Goal: Task Accomplishment & Management: Manage account settings

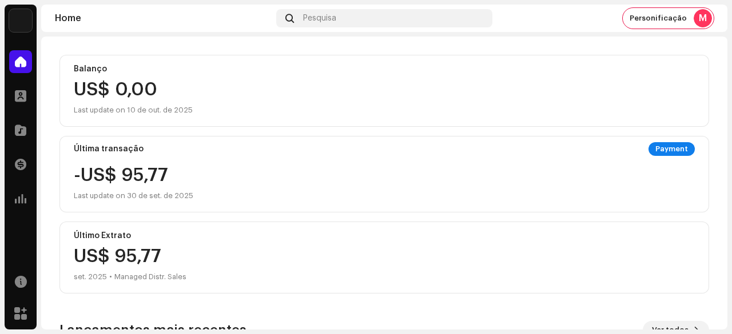
scroll to position [286, 0]
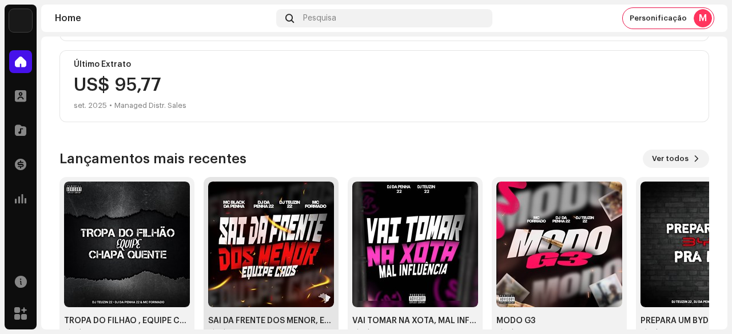
click at [285, 238] on img at bounding box center [271, 245] width 126 height 126
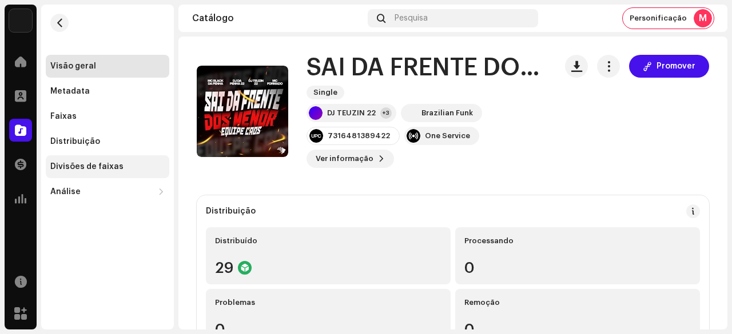
click at [82, 166] on div "Divisões de faixas" at bounding box center [86, 166] width 73 height 9
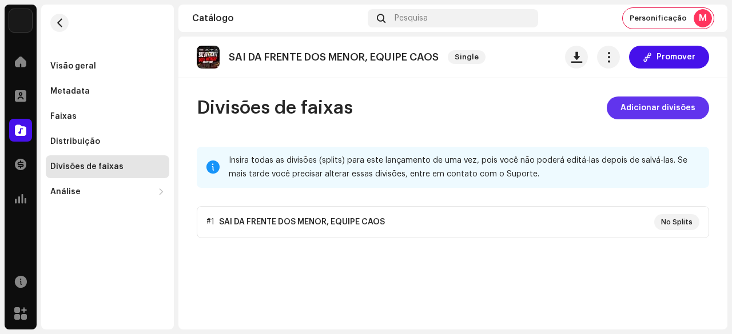
click at [652, 106] on span "Adicionar divisões" at bounding box center [657, 108] width 75 height 23
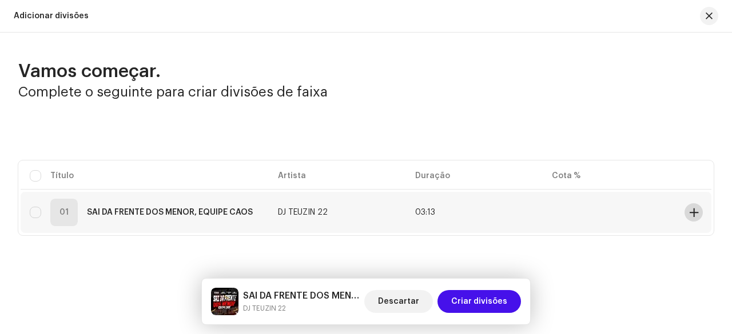
click at [689, 214] on span at bounding box center [693, 212] width 9 height 9
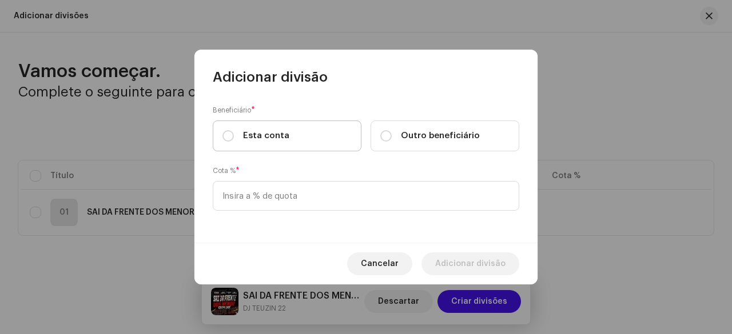
click at [234, 137] on div "Esta conta" at bounding box center [255, 136] width 67 height 13
click at [234, 137] on input "Esta conta" at bounding box center [227, 135] width 11 height 11
radio input "true"
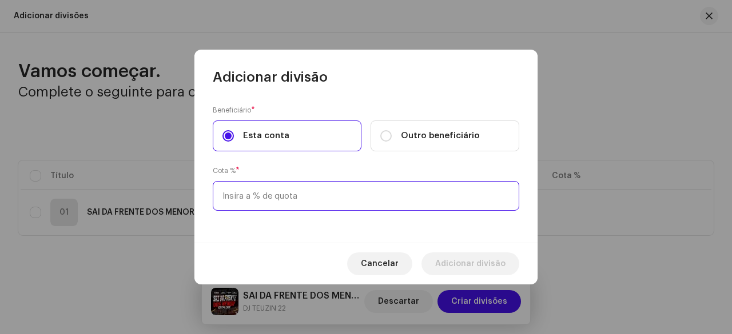
click at [261, 195] on input at bounding box center [366, 196] width 306 height 30
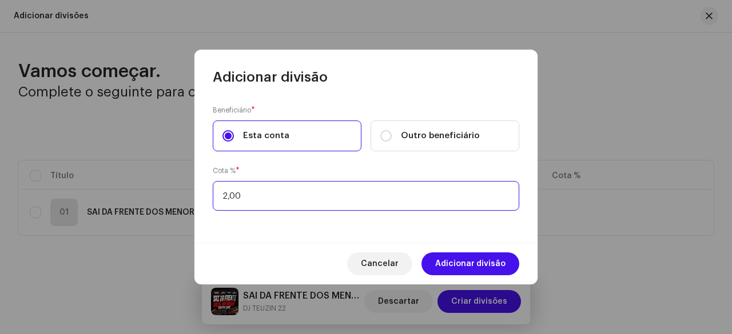
type input "25,00"
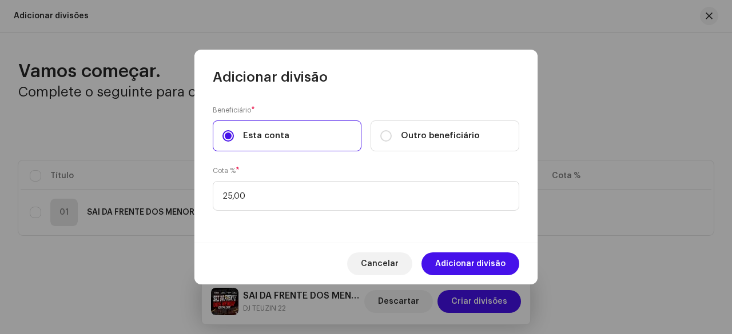
click at [374, 170] on div "Cota % * 25,00" at bounding box center [366, 188] width 306 height 46
click at [456, 260] on span "Adicionar divisão" at bounding box center [470, 264] width 70 height 23
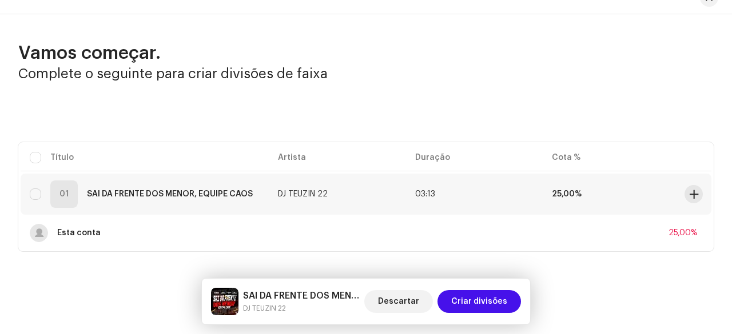
scroll to position [24, 0]
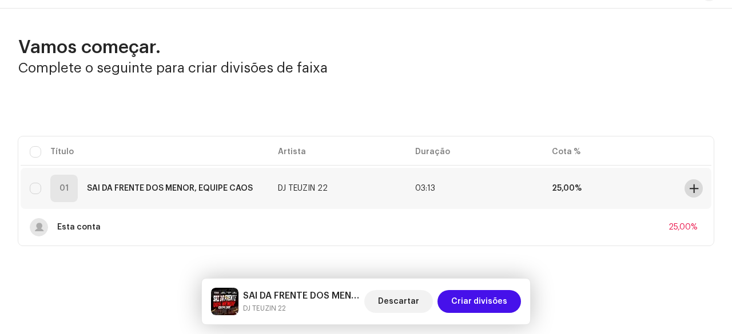
click at [691, 185] on span at bounding box center [693, 188] width 9 height 9
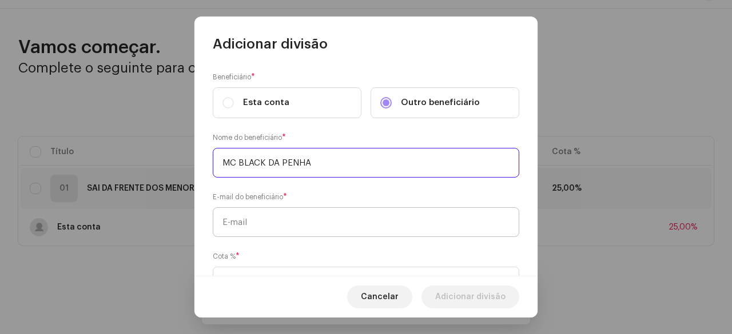
type input "MC BLACK DA PENHA"
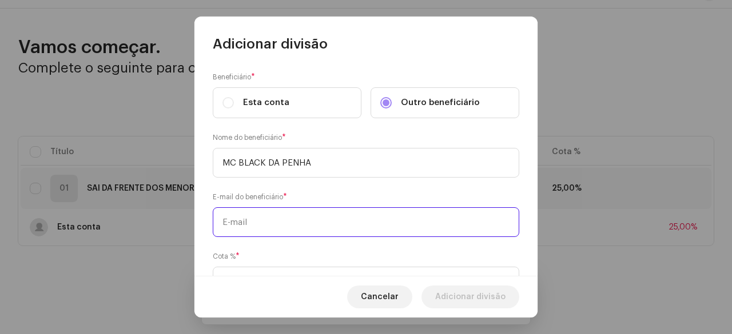
click at [263, 226] on input "text" at bounding box center [366, 223] width 306 height 30
paste input "[EMAIL_ADDRESS][DOMAIN_NAME]"
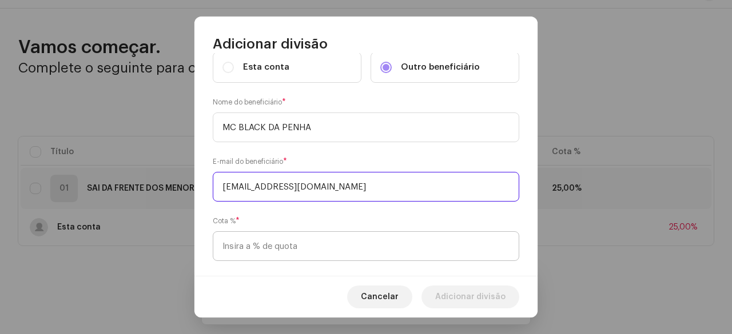
scroll to position [52, 0]
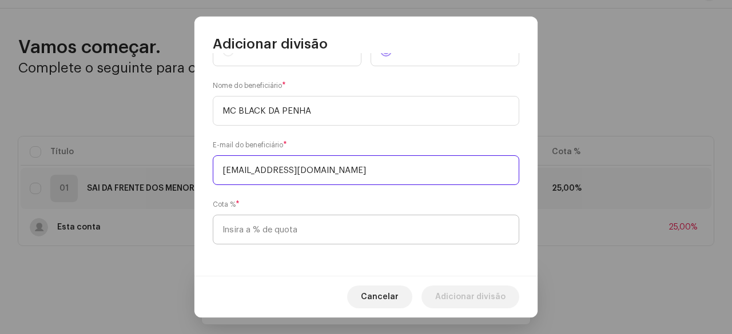
type input "[EMAIL_ADDRESS][DOMAIN_NAME]"
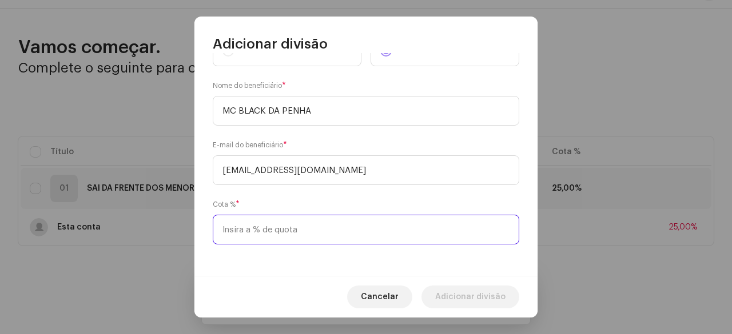
click at [285, 224] on input at bounding box center [366, 230] width 306 height 30
type input "25,00"
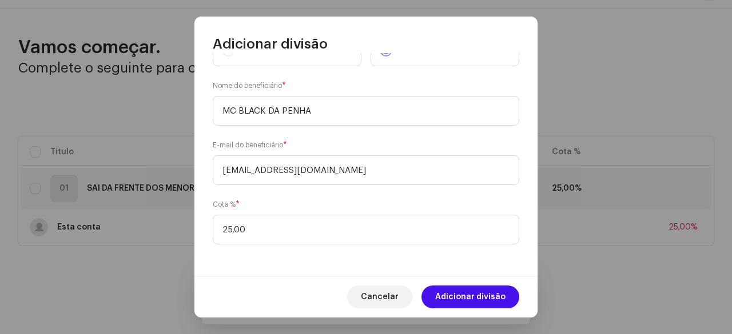
click at [296, 193] on div "Beneficiário * Esta conta Outro beneficiário Nome do beneficiário * MC BLACK DA…" at bounding box center [365, 164] width 343 height 223
click at [465, 294] on span "Adicionar divisão" at bounding box center [470, 297] width 70 height 23
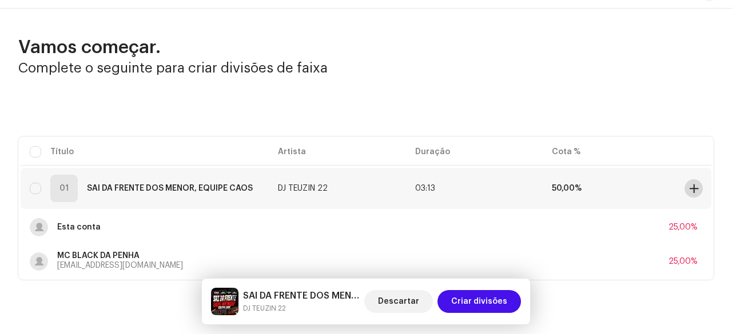
click at [689, 187] on span at bounding box center [693, 188] width 9 height 9
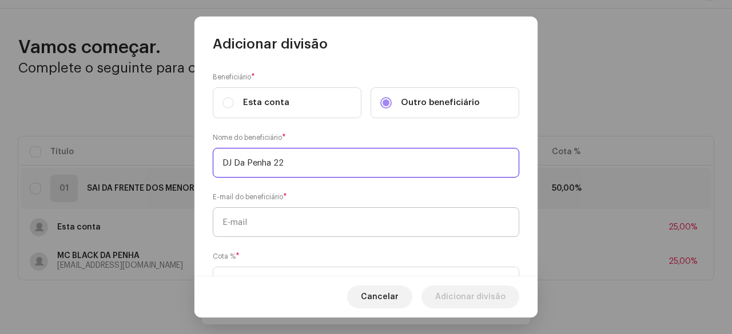
type input "DJ Da Penha 22"
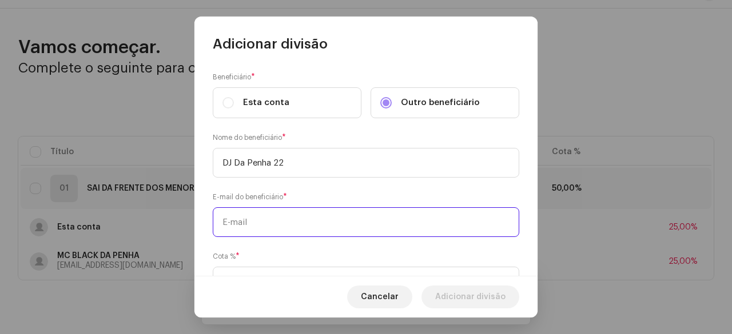
click at [264, 222] on input "text" at bounding box center [366, 223] width 306 height 30
paste input "[EMAIL_ADDRESS][DOMAIN_NAME]"
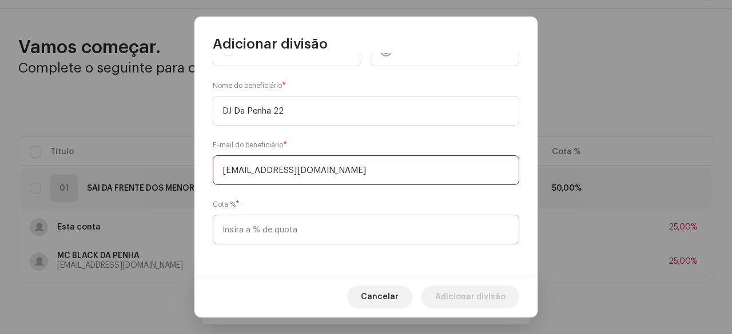
type input "[EMAIL_ADDRESS][DOMAIN_NAME]"
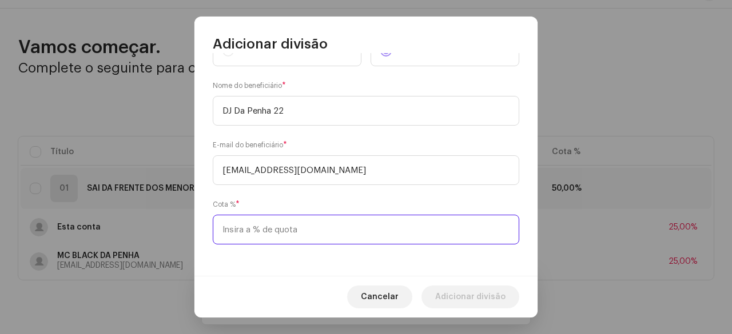
click at [258, 227] on input at bounding box center [366, 230] width 306 height 30
type input "25,00"
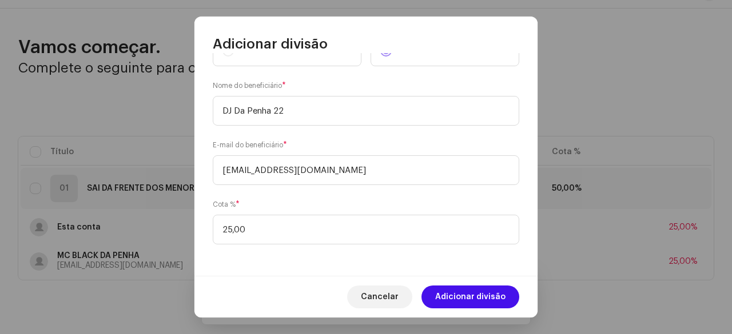
click at [285, 204] on div "Cota % * 25,00" at bounding box center [366, 222] width 306 height 46
click at [475, 294] on span "Adicionar divisão" at bounding box center [470, 297] width 70 height 23
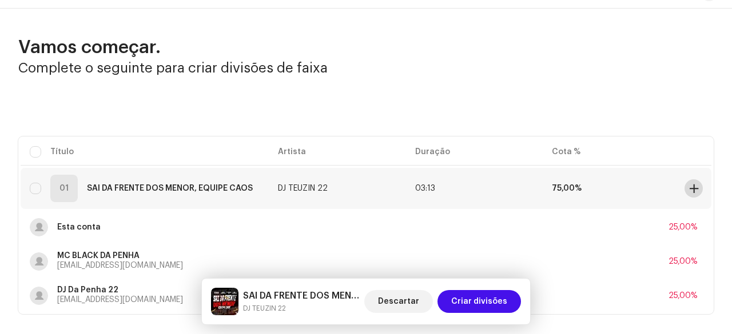
click at [689, 184] on span at bounding box center [693, 188] width 9 height 9
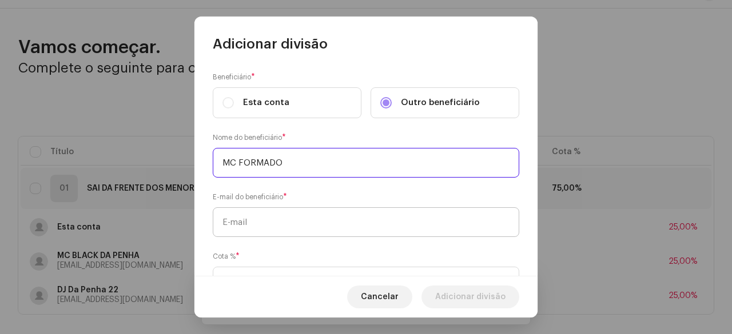
type input "MC FORMADO"
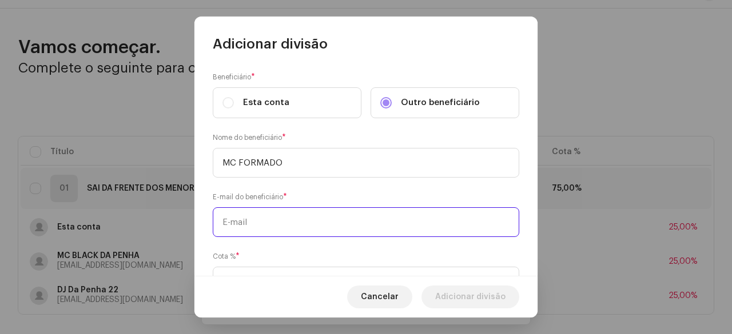
click at [266, 224] on input "text" at bounding box center [366, 223] width 306 height 30
paste input "[EMAIL_ADDRESS][DOMAIN_NAME]"
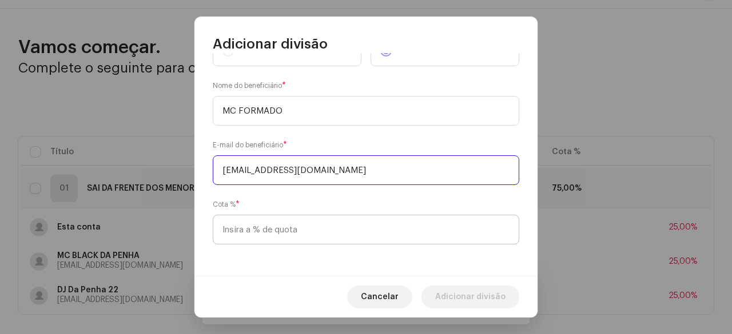
type input "[EMAIL_ADDRESS][DOMAIN_NAME]"
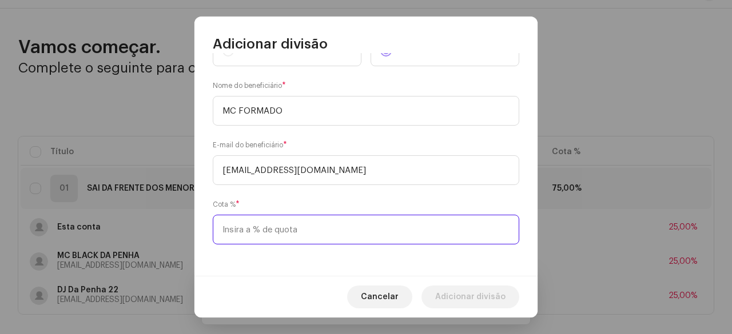
click at [268, 242] on input at bounding box center [366, 230] width 306 height 30
type input "25,00"
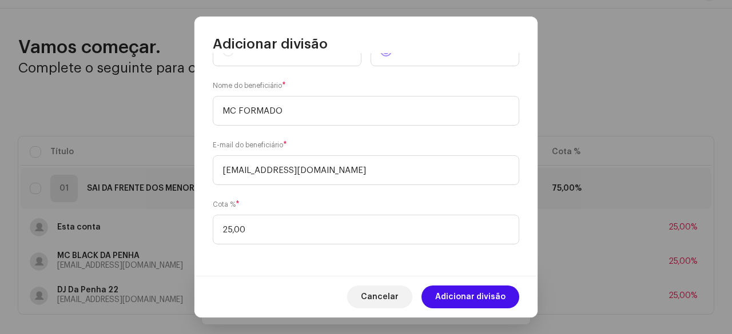
click at [284, 199] on div "Cota % * 25,00" at bounding box center [366, 222] width 306 height 46
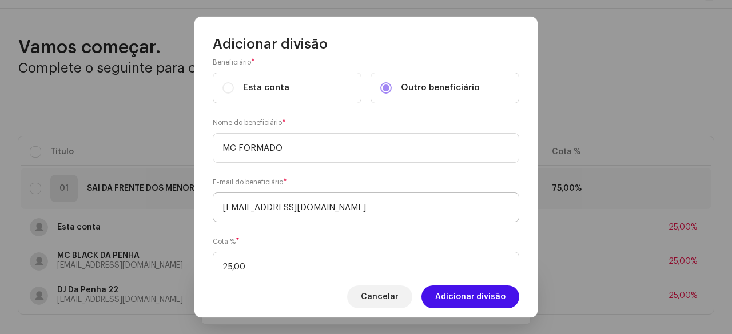
scroll to position [0, 0]
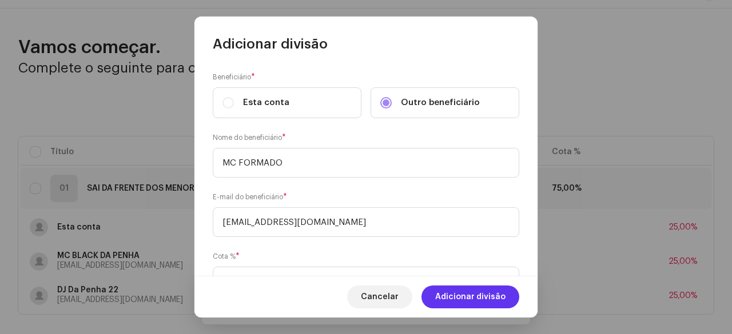
click at [476, 302] on span "Adicionar divisão" at bounding box center [470, 297] width 70 height 23
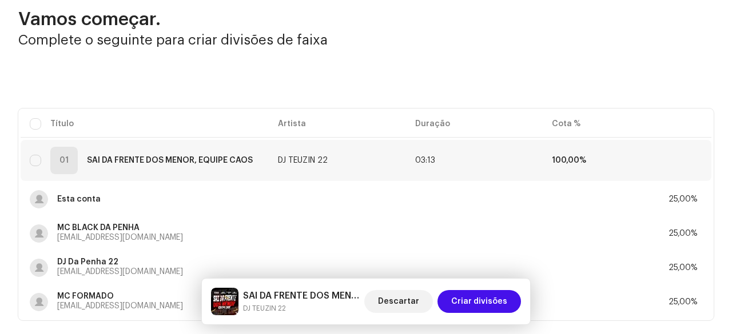
scroll to position [70, 0]
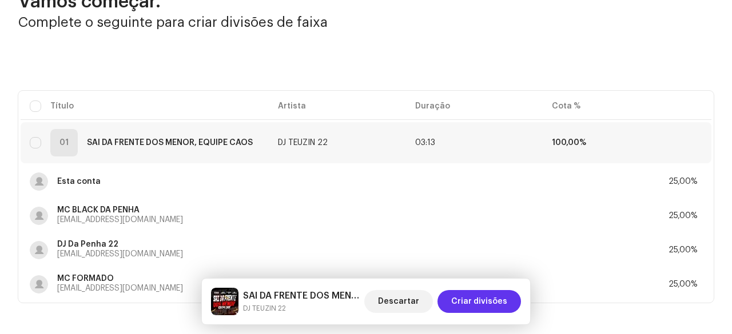
click at [495, 308] on span "Criar divisões" at bounding box center [479, 301] width 56 height 23
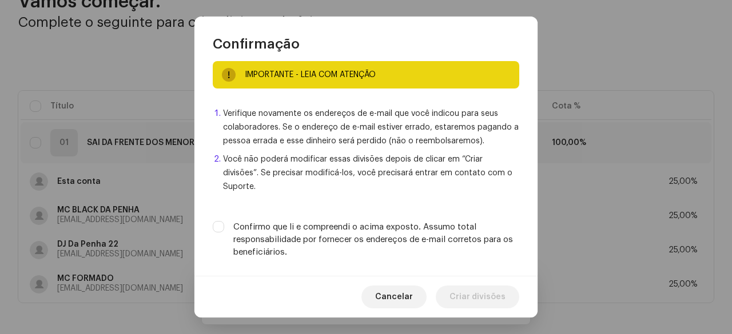
scroll to position [21, 0]
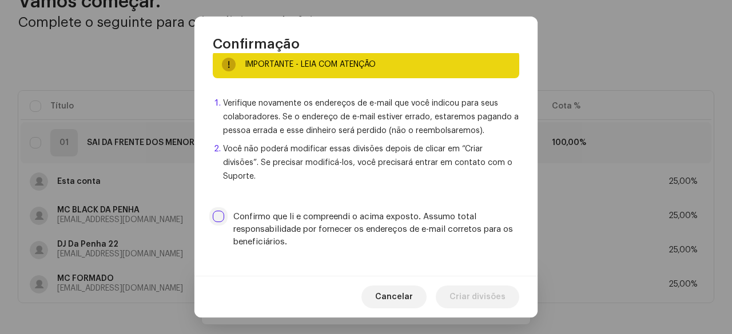
click at [217, 213] on input "Confirmo que li e compreendi o acima exposto. Assumo total responsabilidade por…" at bounding box center [218, 216] width 11 height 11
checkbox input "true"
click at [477, 296] on span "Criar divisões" at bounding box center [477, 297] width 56 height 23
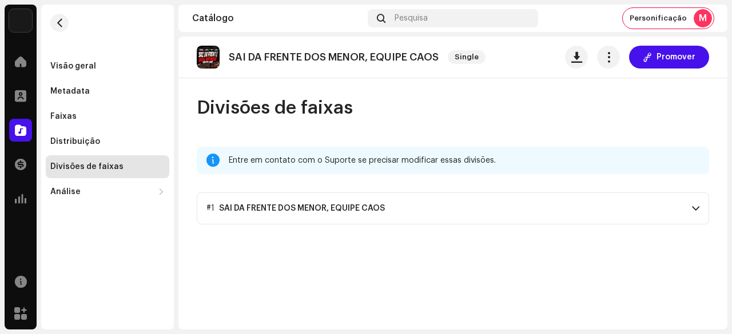
click at [471, 219] on p-accordion-header "#1 SAI DA FRENTE DOS MENOR, EQUIPE CAOS" at bounding box center [453, 209] width 512 height 32
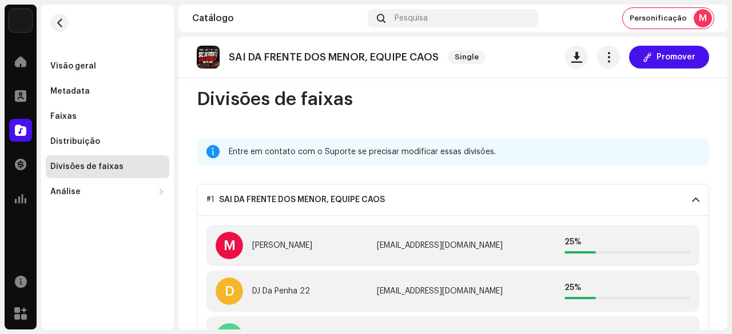
scroll to position [0, 0]
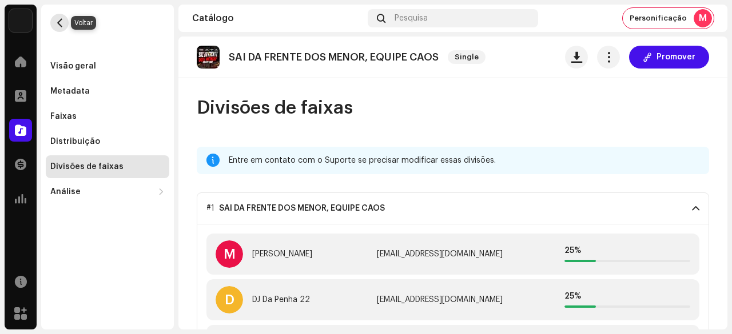
click at [52, 19] on button "button" at bounding box center [59, 23] width 18 height 18
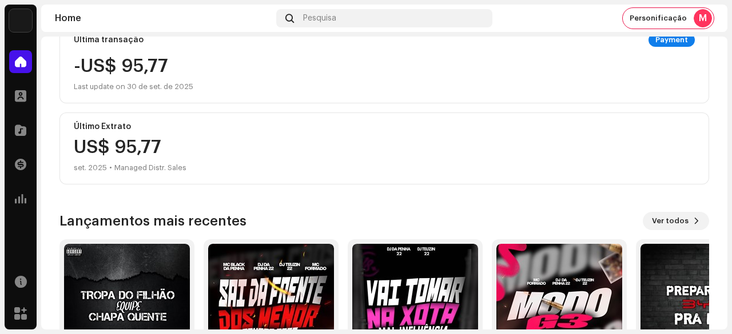
scroll to position [314, 0]
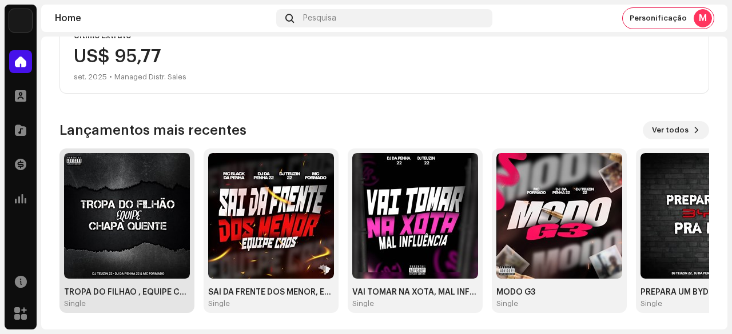
click at [137, 217] on img at bounding box center [127, 216] width 126 height 126
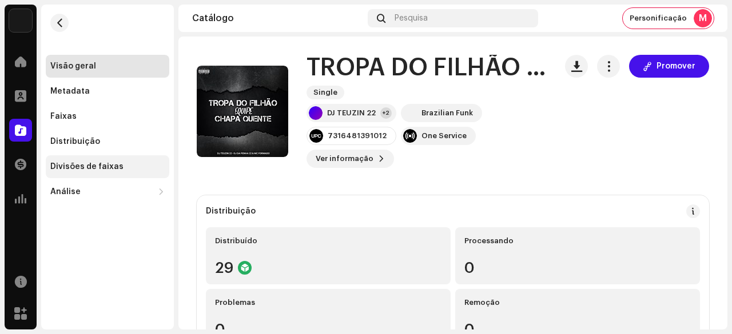
click at [83, 163] on div "Divisões de faixas" at bounding box center [86, 166] width 73 height 9
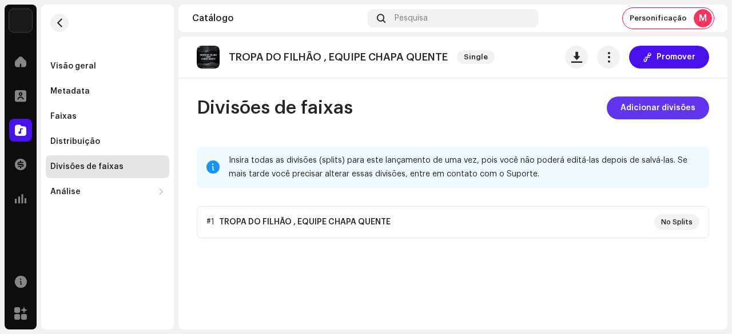
click at [660, 107] on span "Adicionar divisões" at bounding box center [657, 108] width 75 height 23
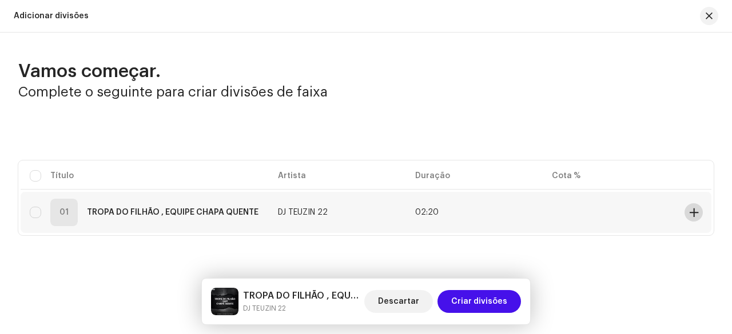
click at [692, 210] on span at bounding box center [693, 212] width 9 height 9
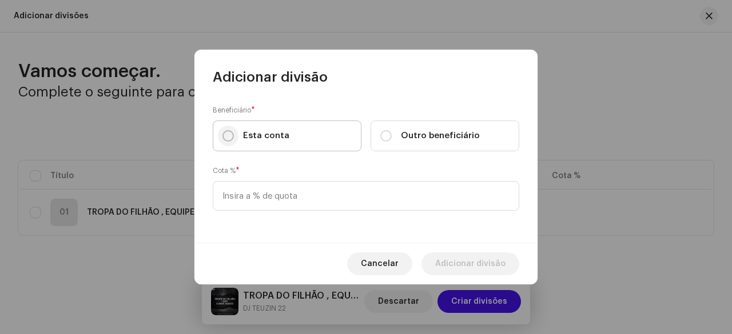
click at [229, 137] on input "Esta conta" at bounding box center [227, 135] width 11 height 11
radio input "true"
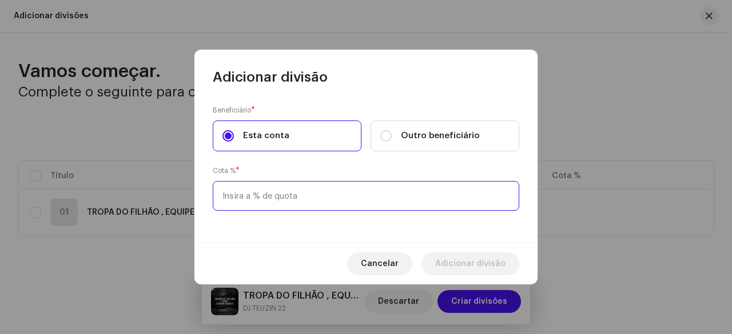
click at [264, 200] on input at bounding box center [366, 196] width 306 height 30
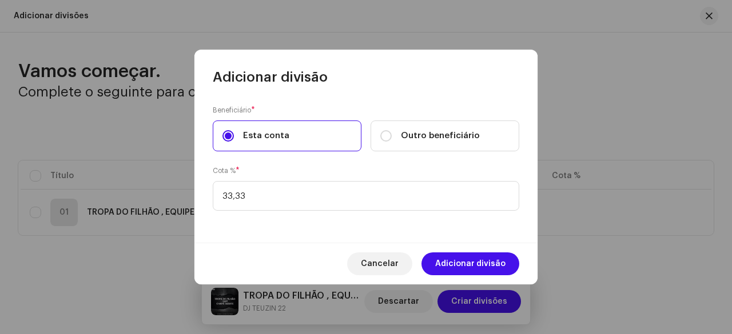
click at [340, 161] on div "Beneficiário * Esta conta Outro beneficiário Cota % * 33,33" at bounding box center [365, 164] width 343 height 157
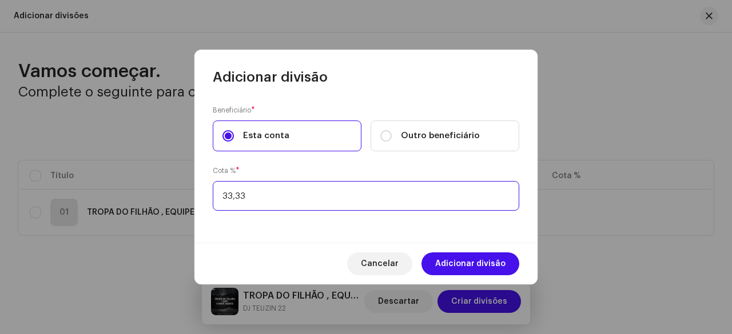
click at [284, 196] on input "33,33" at bounding box center [366, 196] width 306 height 30
type input "33,34"
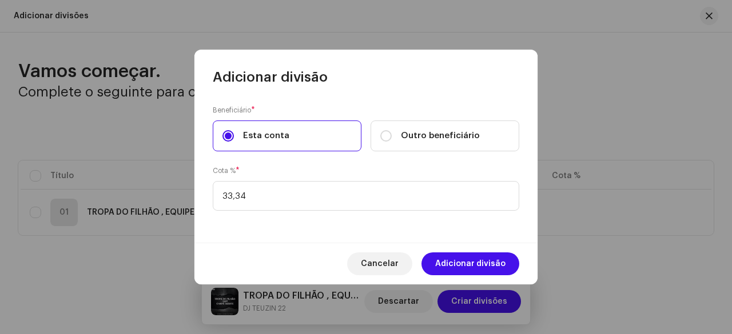
click at [368, 170] on div "Cota % * 33,34" at bounding box center [366, 188] width 306 height 46
click at [458, 261] on span "Adicionar divisão" at bounding box center [470, 264] width 70 height 23
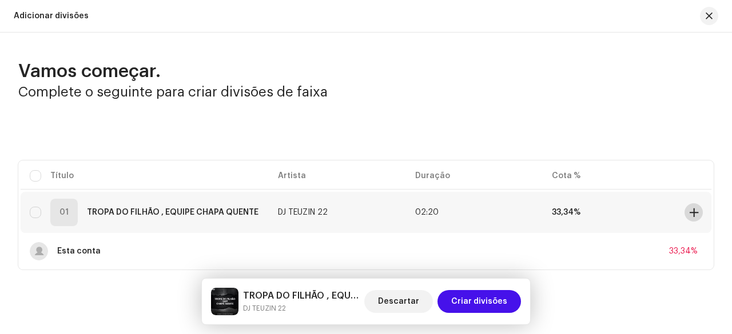
click at [689, 212] on span at bounding box center [693, 212] width 9 height 9
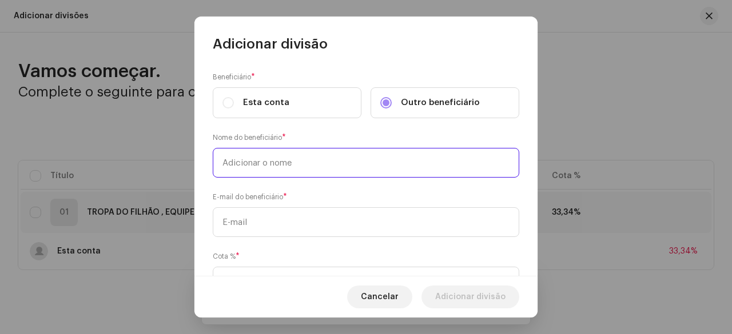
click at [278, 167] on input "text" at bounding box center [366, 163] width 306 height 30
type input "d"
type input "DJ Da Penha 22"
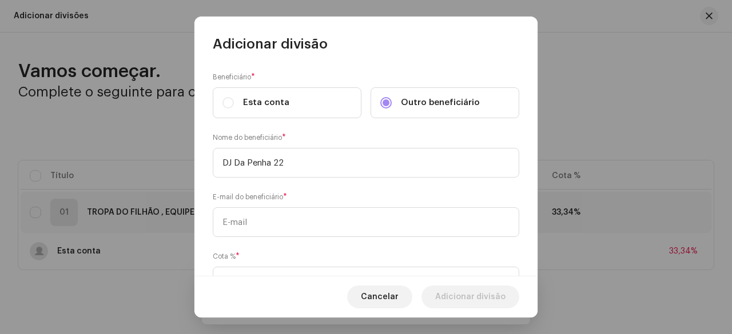
click at [216, 127] on div "Beneficiário * Esta conta Outro beneficiário Nome do beneficiário * DJ Da Penha…" at bounding box center [365, 164] width 343 height 223
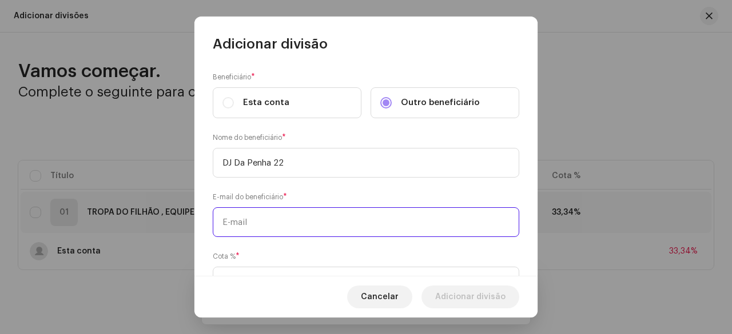
click at [246, 224] on input "text" at bounding box center [366, 223] width 306 height 30
paste input "[EMAIL_ADDRESS][DOMAIN_NAME]"
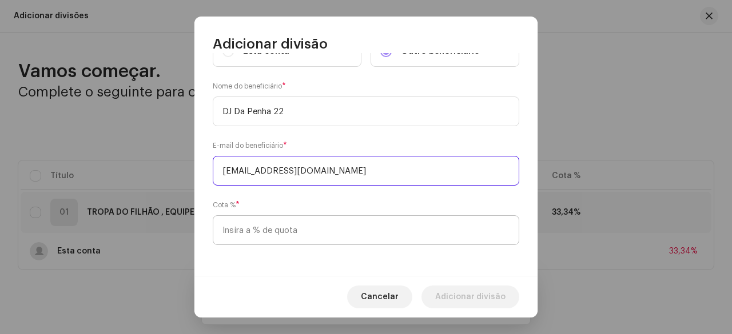
scroll to position [52, 0]
type input "[EMAIL_ADDRESS][DOMAIN_NAME]"
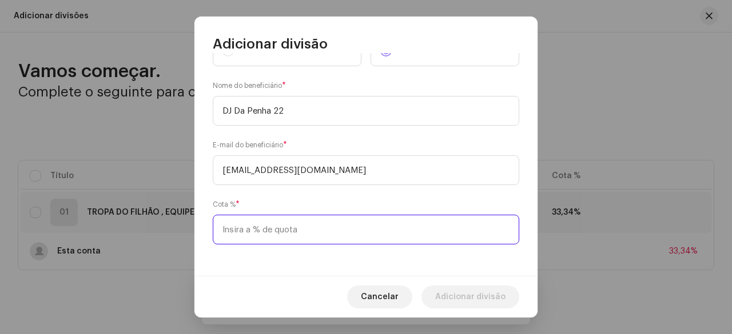
click at [272, 233] on input at bounding box center [366, 230] width 306 height 30
type input "33,33"
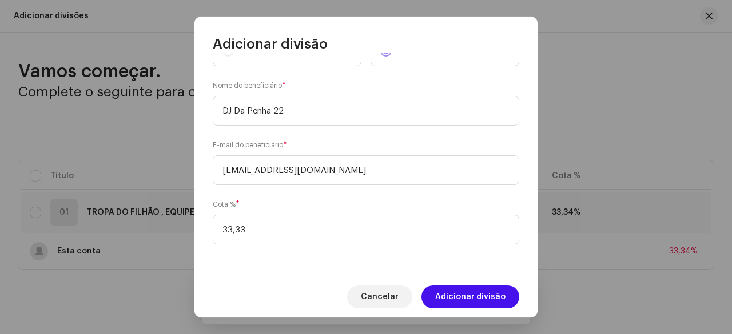
click at [301, 203] on div "Cota % * 33,33" at bounding box center [366, 222] width 306 height 46
click at [476, 294] on span "Adicionar divisão" at bounding box center [470, 297] width 70 height 23
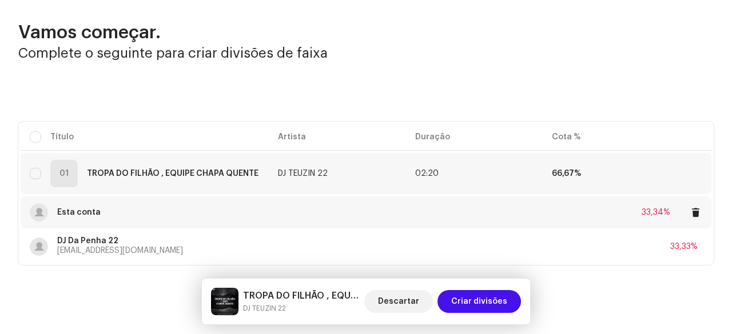
scroll to position [57, 0]
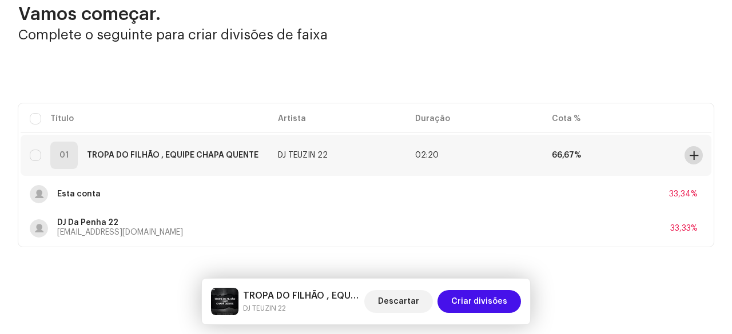
click at [690, 153] on span at bounding box center [693, 155] width 9 height 9
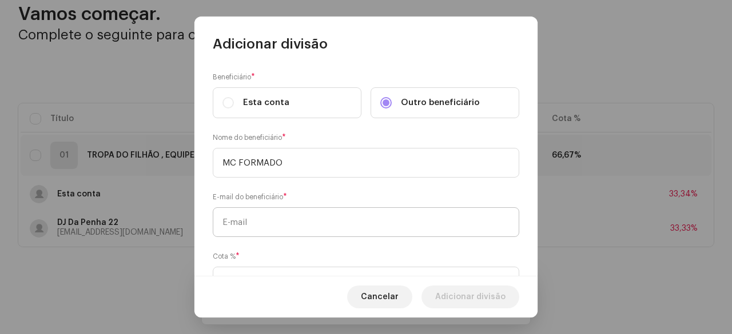
type input "MC FORMADO"
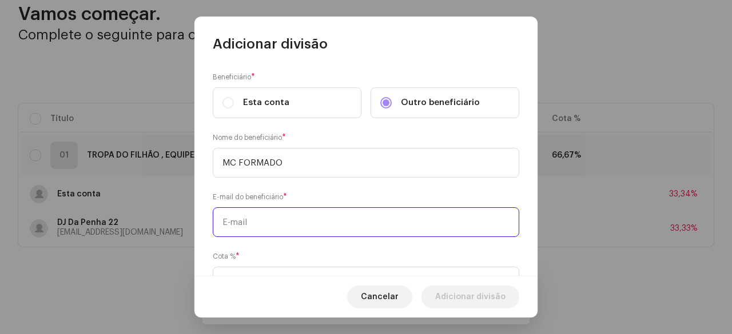
click at [280, 225] on input "text" at bounding box center [366, 223] width 306 height 30
click at [264, 222] on input "text" at bounding box center [366, 223] width 306 height 30
paste input "[EMAIL_ADDRESS][DOMAIN_NAME]"
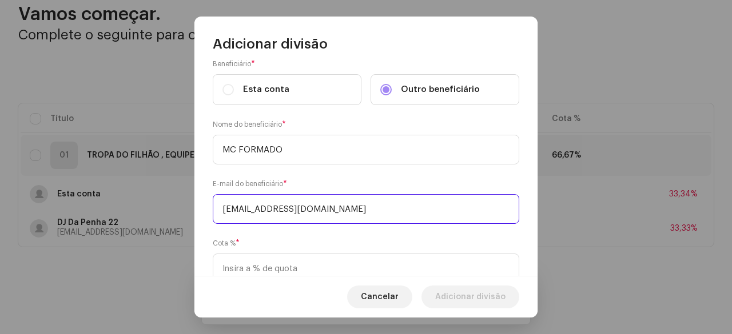
scroll to position [52, 0]
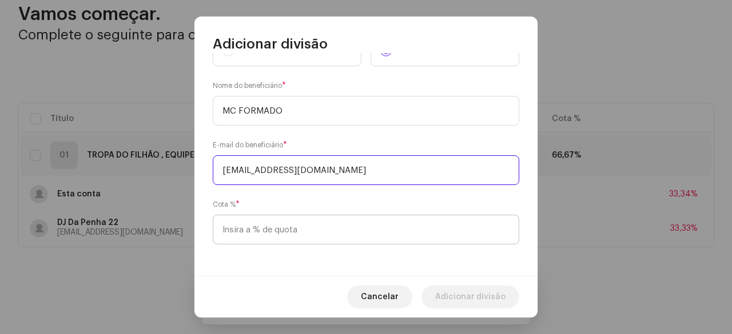
type input "[EMAIL_ADDRESS][DOMAIN_NAME]"
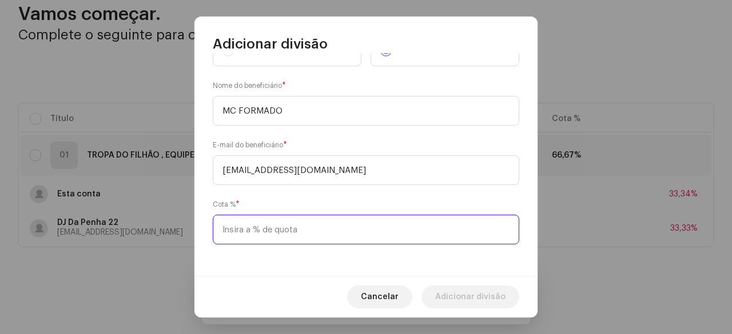
click at [250, 229] on input at bounding box center [366, 230] width 306 height 30
type input "33,33"
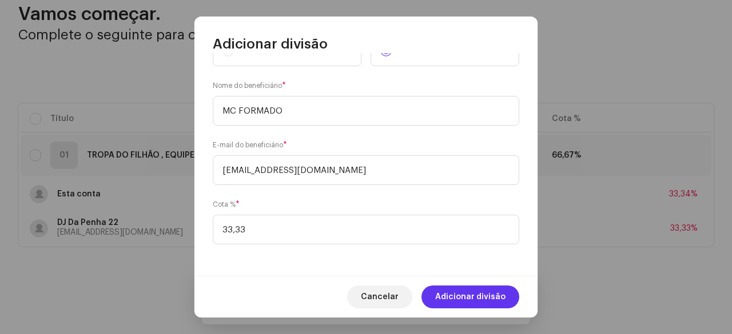
click at [453, 294] on span "Adicionar divisão" at bounding box center [470, 297] width 70 height 23
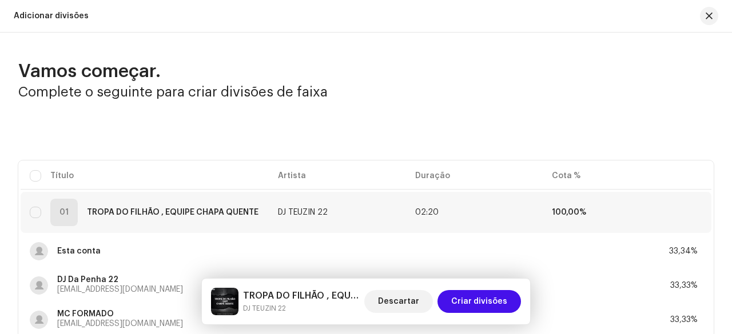
scroll to position [0, 0]
click at [493, 305] on span "Criar divisões" at bounding box center [479, 301] width 56 height 23
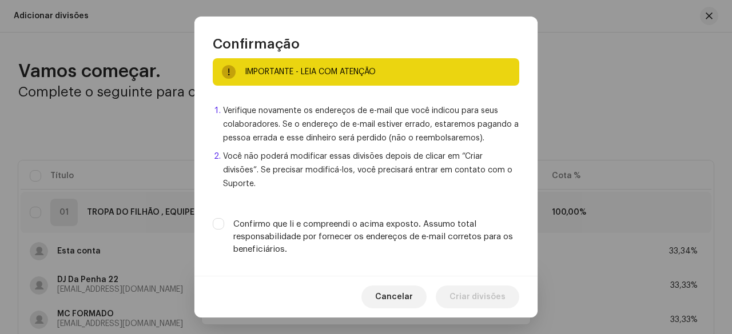
scroll to position [21, 0]
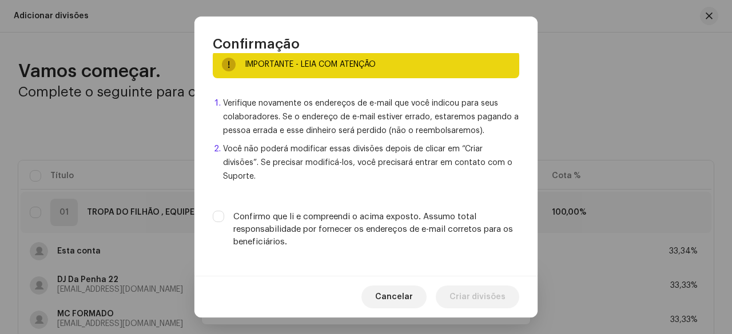
click at [219, 225] on div "Confirmo que li e compreendi o acima exposto. Assumo total responsabilidade por…" at bounding box center [366, 230] width 306 height 38
click at [217, 218] on input "Confirmo que li e compreendi o acima exposto. Assumo total responsabilidade por…" at bounding box center [218, 216] width 11 height 11
checkbox input "true"
click at [482, 298] on span "Criar divisões" at bounding box center [477, 297] width 56 height 23
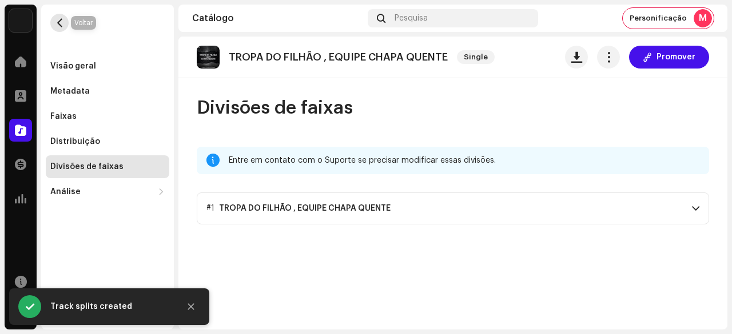
click at [57, 20] on span "button" at bounding box center [59, 22] width 9 height 9
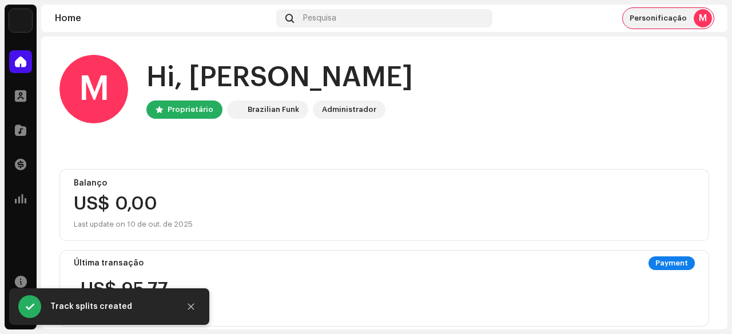
click at [657, 22] on span "Personificação" at bounding box center [657, 18] width 57 height 9
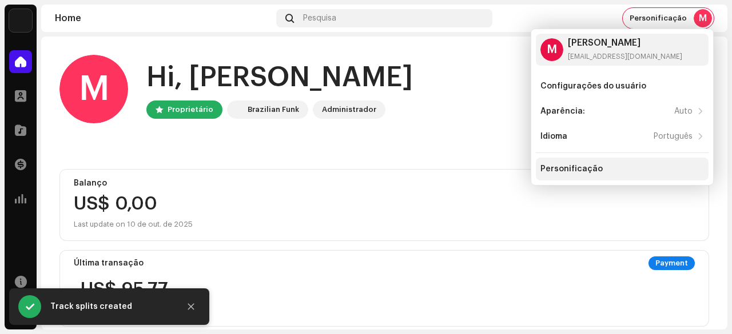
click at [583, 169] on div "Personificação" at bounding box center [571, 169] width 62 height 9
